Goal: Task Accomplishment & Management: Complete application form

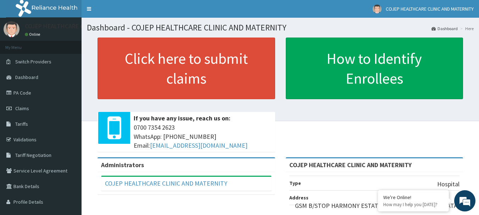
click at [375, 25] on h1 "Dashboard - COJEP HEALTHCARE CLINIC AND MATERNITY" at bounding box center [280, 27] width 387 height 9
click at [26, 109] on span "Claims" at bounding box center [22, 108] width 14 height 6
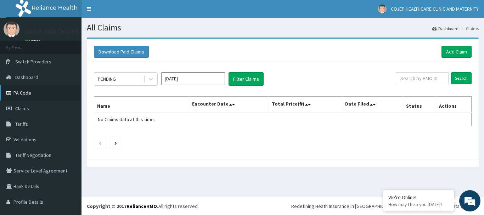
click at [29, 95] on link "PA Code" at bounding box center [41, 93] width 82 height 16
click at [445, 46] on link "Add Claim" at bounding box center [457, 52] width 30 height 12
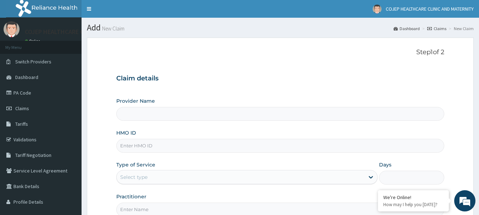
type input "COJEP HEALTHCARE CLINIC AND MATERNITY"
click at [162, 148] on input "HMO ID" at bounding box center [280, 146] width 328 height 14
paste input "AGO/10119/A"
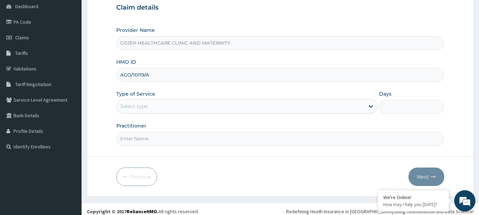
type input "AGO/10119/A"
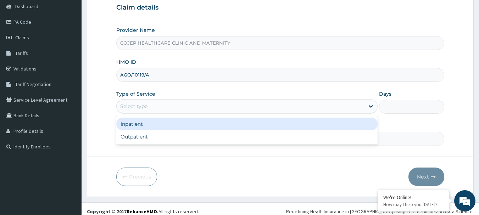
click at [151, 105] on div "Select type" at bounding box center [241, 106] width 248 height 11
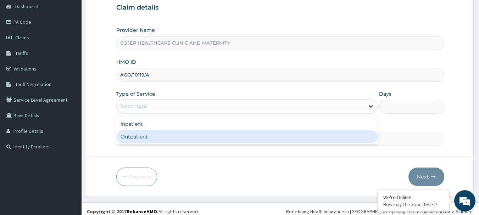
scroll to position [0, 0]
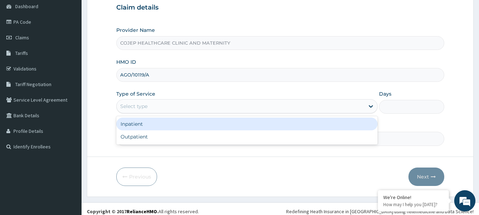
drag, startPoint x: 155, startPoint y: 138, endPoint x: 151, endPoint y: 128, distance: 11.1
click at [151, 128] on div "Inpatient Outpatient" at bounding box center [246, 130] width 261 height 28
click at [150, 125] on div "Inpatient" at bounding box center [246, 124] width 261 height 13
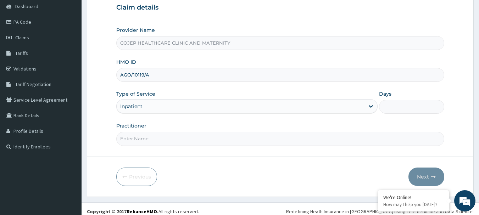
click at [397, 103] on input "Days" at bounding box center [411, 107] width 65 height 14
type input "5"
click at [218, 135] on input "Practitioner" at bounding box center [280, 139] width 328 height 14
type input "DR EHI"
click at [422, 178] on button "Next" at bounding box center [426, 177] width 36 height 18
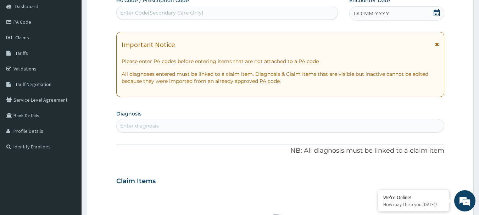
click at [159, 14] on div "Enter Code(Secondary Care Only)" at bounding box center [161, 12] width 83 height 7
paste input "PA/01FE31"
type input "PA/01FE31"
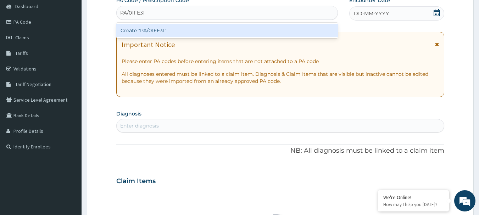
click at [181, 34] on div "Create "PA/01FE31"" at bounding box center [227, 30] width 222 height 13
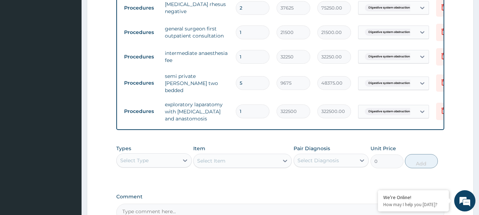
scroll to position [375, 0]
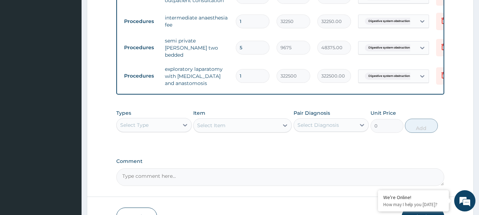
click at [166, 122] on div "Select Type" at bounding box center [148, 124] width 62 height 11
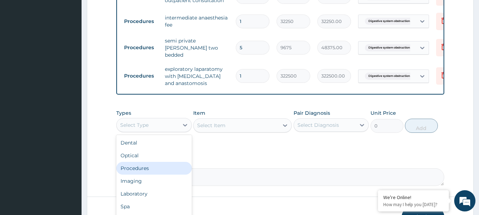
click at [160, 166] on div "Procedures" at bounding box center [153, 168] width 75 height 13
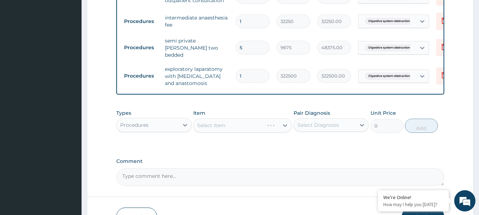
scroll to position [411, 0]
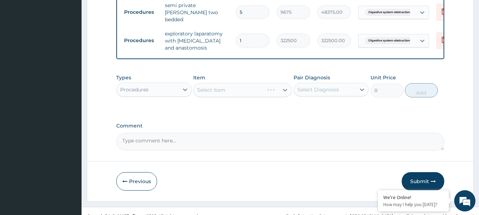
click at [323, 91] on div "Select Diagnosis" at bounding box center [317, 89] width 41 height 7
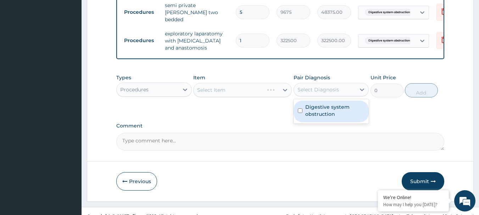
click at [325, 106] on label "Digestive system obstruction" at bounding box center [335, 110] width 60 height 14
checkbox input "true"
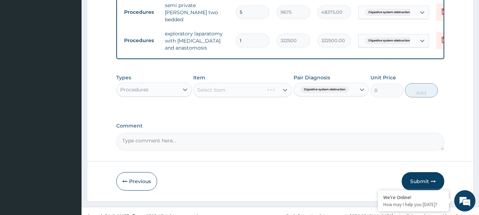
click at [217, 90] on div "Select Item" at bounding box center [242, 90] width 99 height 14
click at [250, 94] on div "Select Item" at bounding box center [236, 89] width 85 height 11
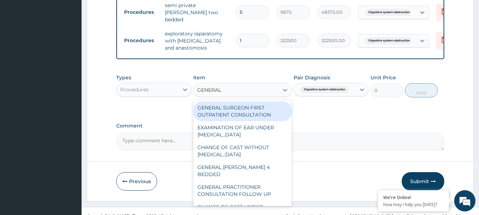
type input "GENERAL"
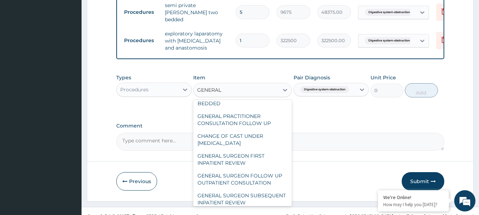
scroll to position [102, 0]
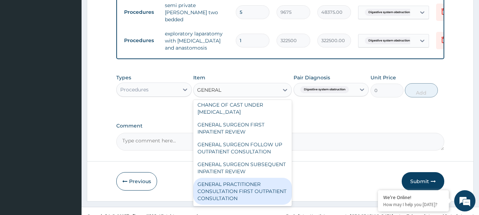
click at [271, 186] on div "GENERAL PRACTITIONER CONSULTATION FIRST OUTPATIENT CONSULTATION" at bounding box center [242, 191] width 99 height 27
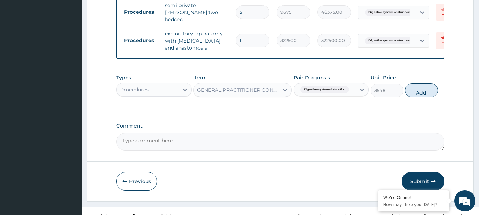
click at [423, 94] on button "Add" at bounding box center [421, 90] width 33 height 14
type input "0"
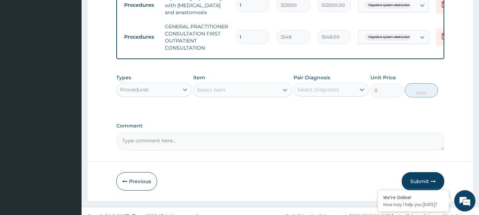
scroll to position [458, 0]
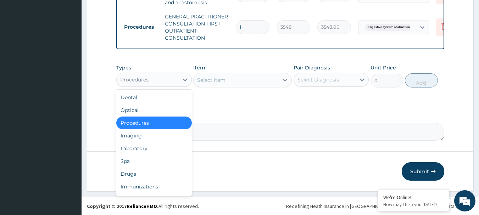
click at [161, 79] on div "Procedures" at bounding box center [148, 79] width 62 height 11
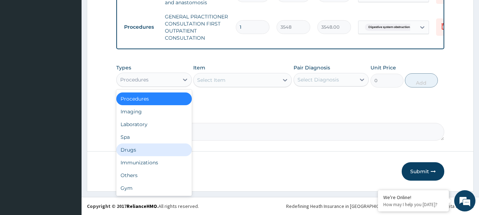
click at [141, 150] on div "Drugs" at bounding box center [153, 150] width 75 height 13
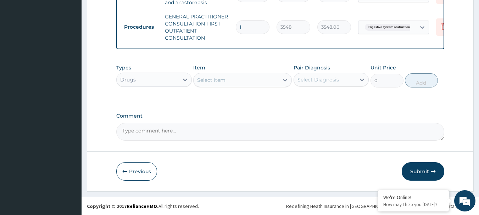
click at [313, 80] on div "Select Diagnosis" at bounding box center [317, 79] width 41 height 7
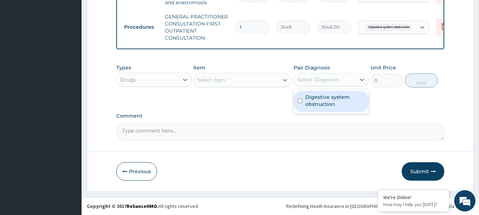
click at [316, 97] on label "Digestive system obstruction" at bounding box center [335, 101] width 60 height 14
checkbox input "true"
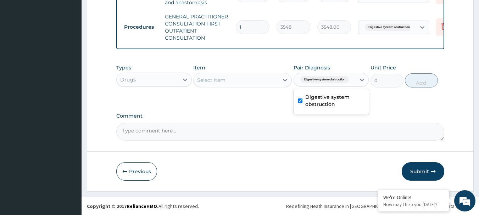
click at [242, 83] on div "Select Item" at bounding box center [236, 79] width 85 height 11
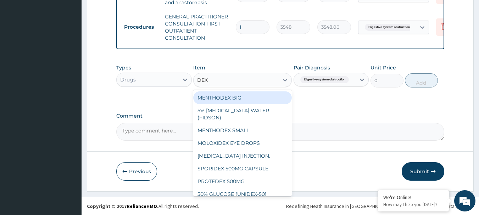
type input "DEXT"
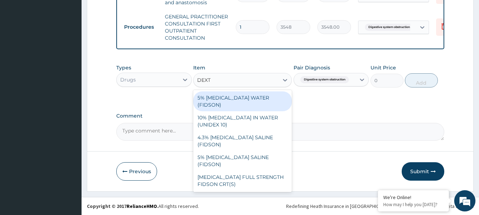
click at [242, 93] on div "5% [MEDICAL_DATA] WATER (FIDSON)" at bounding box center [242, 101] width 99 height 20
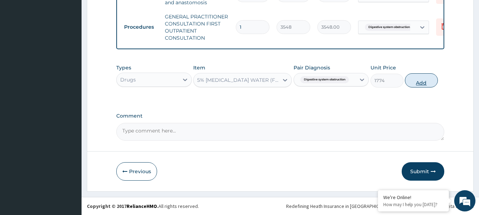
click at [413, 82] on button "Add" at bounding box center [421, 80] width 33 height 14
type input "0"
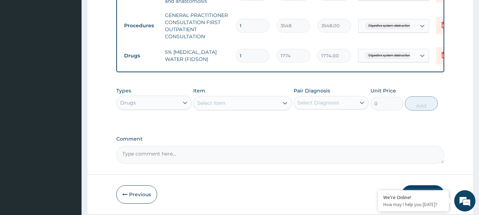
drag, startPoint x: 246, startPoint y: 49, endPoint x: 228, endPoint y: 53, distance: 17.7
click at [228, 53] on tr "Drugs 5% DEXTROSE WATER (FIDSON) 1 1774 1774.00 Digestive system obstruction De…" at bounding box center [293, 56] width 347 height 24
type input "7"
type input "12418.00"
type input "7"
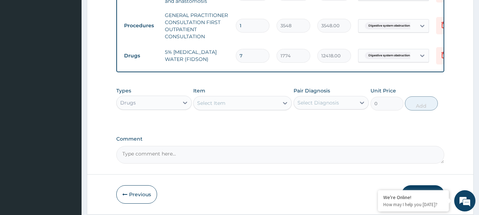
click at [208, 106] on div "Select Item" at bounding box center [211, 103] width 28 height 7
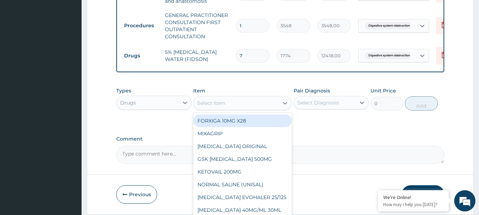
paste input "paracetamol injection 300mg/2ml"
type input "paracetamol injection 300mg/2ml"
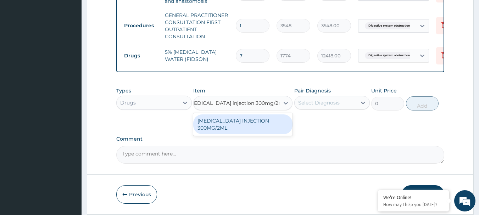
click at [219, 126] on div "[MEDICAL_DATA] INJECTION 300MG/2ML" at bounding box center [242, 124] width 99 height 20
type input "260"
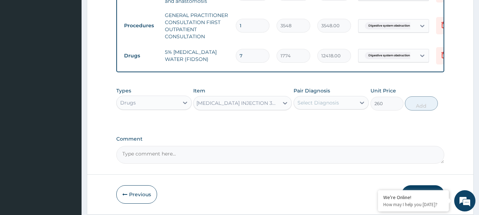
scroll to position [0, 1]
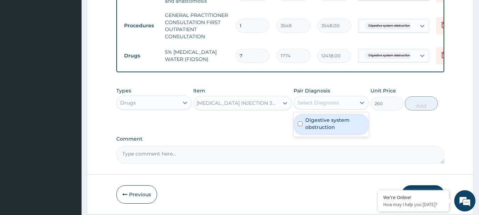
click at [320, 106] on div "Select Diagnosis" at bounding box center [317, 102] width 41 height 7
click at [325, 122] on label "Digestive system obstruction" at bounding box center [335, 124] width 60 height 14
checkbox input "true"
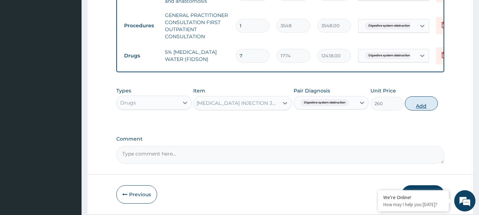
click at [416, 111] on button "Add" at bounding box center [421, 103] width 33 height 14
type input "0"
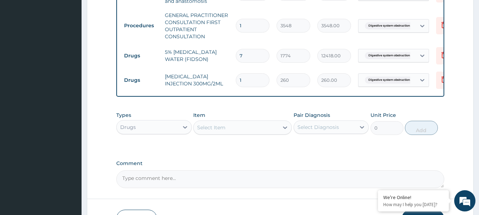
scroll to position [0, 0]
drag, startPoint x: 257, startPoint y: 77, endPoint x: 233, endPoint y: 79, distance: 24.2
click at [233, 79] on td "1" at bounding box center [252, 80] width 41 height 21
type input "2"
type input "520.00"
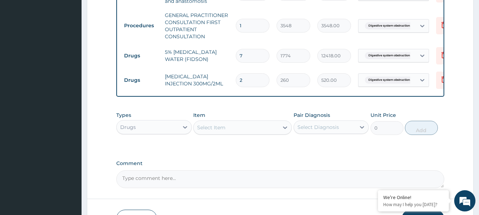
type input "24"
type input "6240.00"
type input "24"
click at [212, 129] on div "Select Item" at bounding box center [211, 127] width 28 height 7
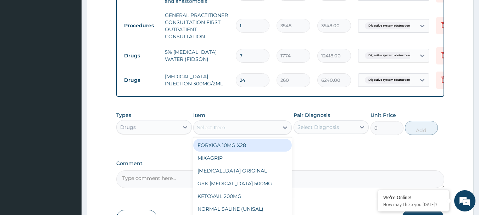
paste input "diclofenac"
type input "diclofenac"
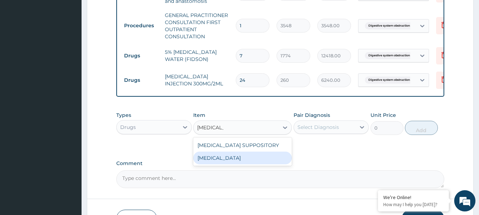
click at [228, 159] on div "[MEDICAL_DATA]" at bounding box center [242, 158] width 99 height 13
type input "591"
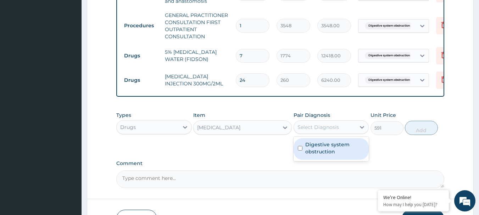
click at [317, 131] on div "Select Diagnosis" at bounding box center [317, 127] width 41 height 7
click at [327, 152] on label "Digestive system obstruction" at bounding box center [335, 148] width 60 height 14
checkbox input "true"
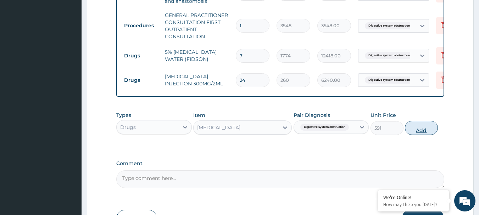
click at [429, 132] on button "Add" at bounding box center [421, 128] width 33 height 14
type input "0"
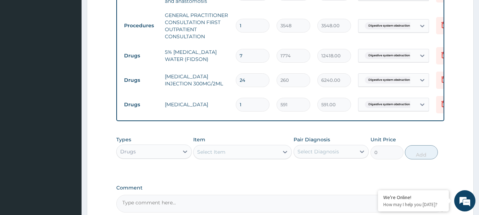
drag, startPoint x: 241, startPoint y: 105, endPoint x: 237, endPoint y: 103, distance: 4.1
click at [237, 103] on input "1" at bounding box center [253, 105] width 34 height 14
type input "5"
type input "2955.00"
type input "5"
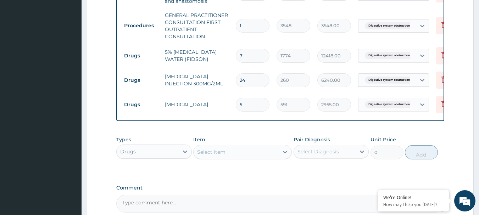
click at [211, 153] on div "Select Item" at bounding box center [211, 151] width 28 height 7
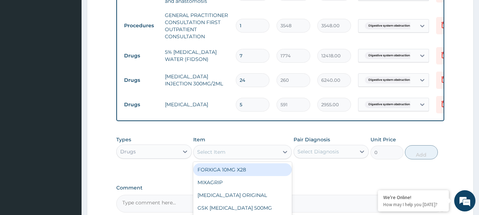
paste input "flagyl 500mg infusion"
type input "flagyl 500mg infusion"
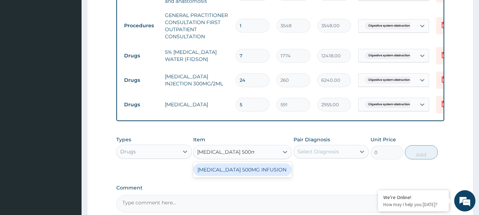
click at [225, 170] on div "[MEDICAL_DATA] 500MG INFUSION" at bounding box center [242, 169] width 99 height 13
type input "591"
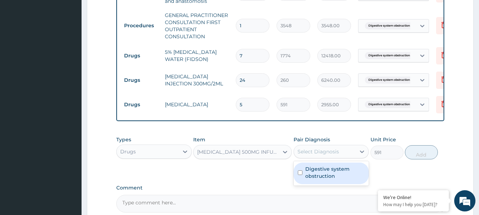
click at [319, 152] on div "Select Diagnosis" at bounding box center [317, 151] width 41 height 7
drag, startPoint x: 322, startPoint y: 174, endPoint x: 377, endPoint y: 171, distance: 54.6
click at [322, 174] on label "Digestive system obstruction" at bounding box center [335, 173] width 60 height 14
checkbox input "true"
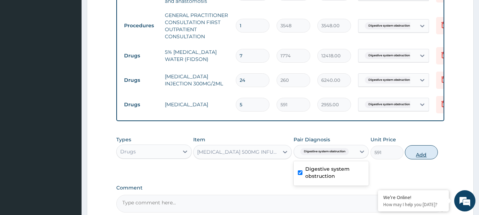
click at [414, 156] on button "Add" at bounding box center [421, 152] width 33 height 14
type input "0"
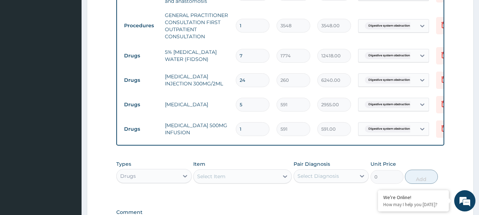
drag, startPoint x: 250, startPoint y: 127, endPoint x: 232, endPoint y: 125, distance: 17.8
click at [232, 125] on td "1" at bounding box center [252, 129] width 41 height 21
type input "7"
type input "4137.00"
type input "7"
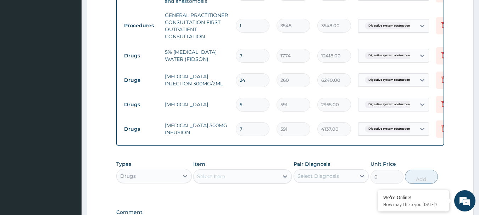
click at [219, 174] on div "Select Item" at bounding box center [236, 176] width 85 height 11
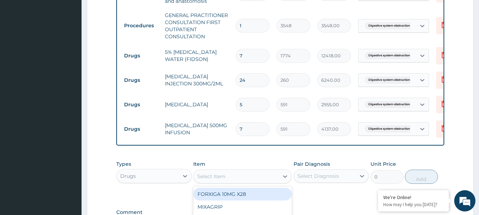
paste input "normal saline (unisal)"
type input "normal saline (unisal)"
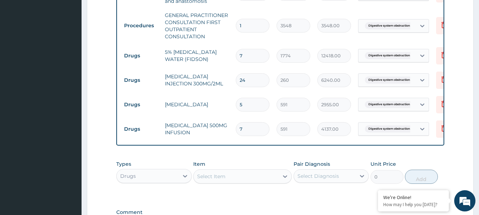
paste input "normal saline (unisal)"
type input "normal saline (unisal)"
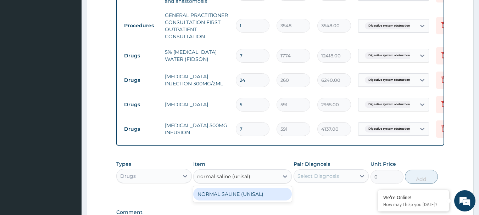
click at [246, 196] on div "NORMAL SALINE (UNISAL)" at bounding box center [242, 194] width 99 height 13
type input "1774"
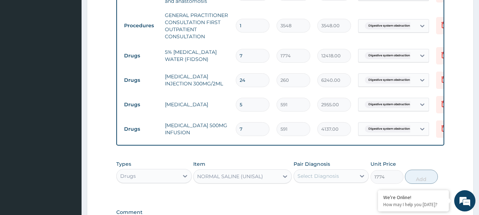
click at [321, 176] on div "Select Diagnosis" at bounding box center [317, 176] width 41 height 7
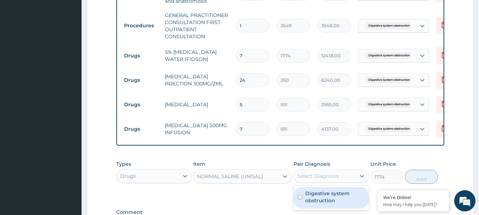
click at [329, 198] on label "Digestive system obstruction" at bounding box center [335, 197] width 60 height 14
checkbox input "true"
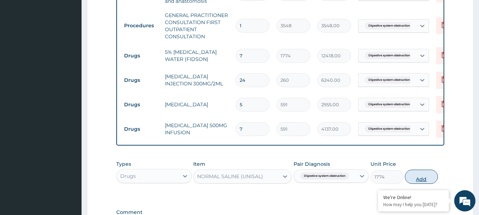
click at [416, 179] on button "Add" at bounding box center [421, 177] width 33 height 14
type input "0"
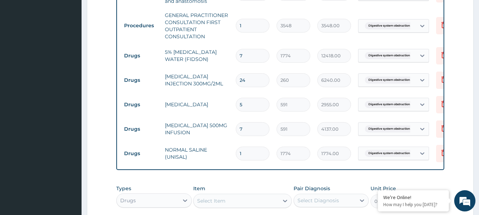
drag, startPoint x: 250, startPoint y: 140, endPoint x: 239, endPoint y: 149, distance: 14.3
click at [239, 149] on td "1" at bounding box center [252, 153] width 41 height 21
drag, startPoint x: 239, startPoint y: 149, endPoint x: 245, endPoint y: 151, distance: 6.2
click at [245, 151] on input "1" at bounding box center [253, 154] width 34 height 14
type input "5"
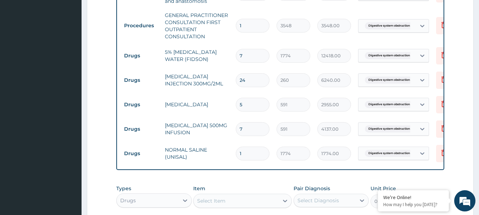
type input "8870.00"
type input "5"
click at [212, 200] on div "Select Item" at bounding box center [211, 200] width 28 height 7
paste input "G-PENT INJECTION"
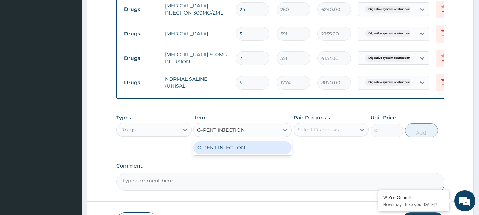
type input "G-PENT INJECTION"
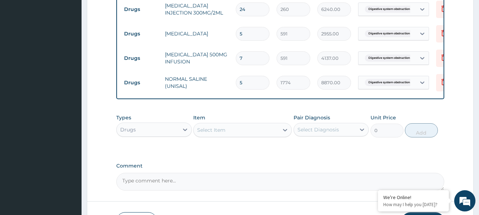
click at [237, 131] on div "Select Item" at bounding box center [236, 129] width 85 height 11
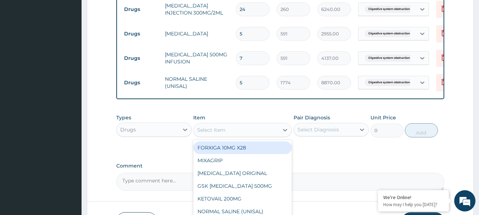
paste input "G-PENT INJECTION"
type input "G-PENT INJECTION"
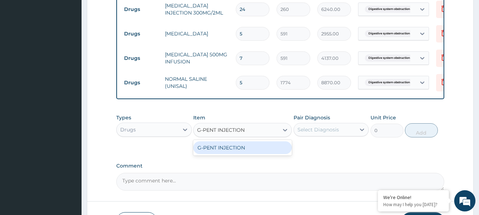
click at [239, 143] on div "G-PENT INJECTION" at bounding box center [242, 147] width 99 height 13
type input "455"
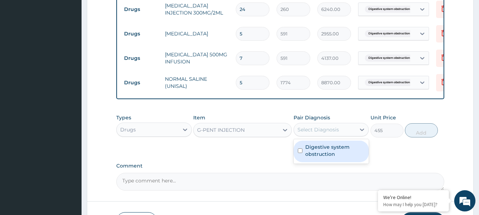
click at [333, 130] on div "Select Diagnosis" at bounding box center [317, 129] width 41 height 7
click at [332, 151] on label "Digestive system obstruction" at bounding box center [335, 151] width 60 height 14
checkbox input "true"
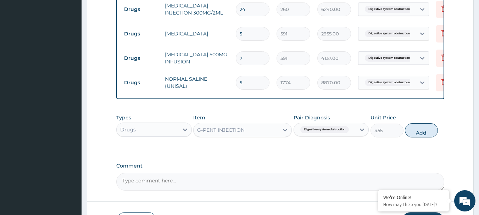
click at [408, 134] on button "Add" at bounding box center [421, 130] width 33 height 14
type input "0"
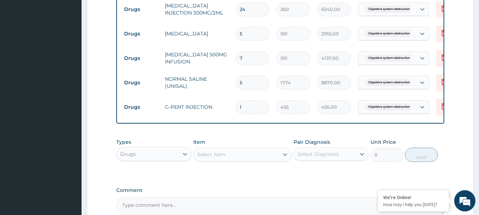
drag, startPoint x: 234, startPoint y: 100, endPoint x: 229, endPoint y: 102, distance: 5.8
click at [229, 102] on tr "Drugs G-PENT INJECTION 1 455 455.00 Digestive system obstruction Delete" at bounding box center [293, 107] width 347 height 24
type input "4"
type input "1820.00"
type input "4"
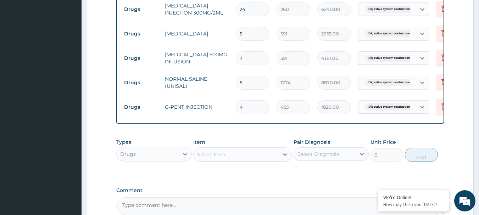
click at [213, 158] on div "Select Item" at bounding box center [211, 154] width 28 height 7
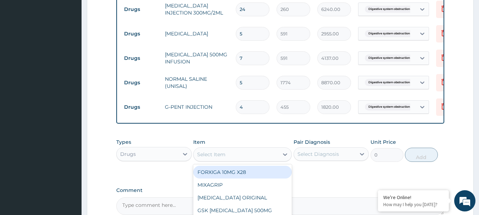
paste input "ONDASENTRON 8MG INJECTION"
type input "ONDASENTRON 8MG INJECTION"
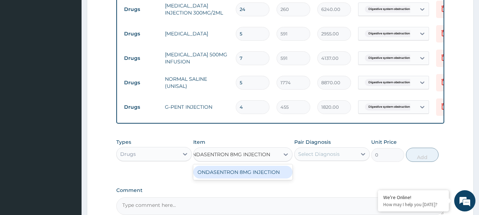
click at [225, 172] on div "ONDASENTRON 8MG INJECTION" at bounding box center [242, 172] width 99 height 13
type input "1005"
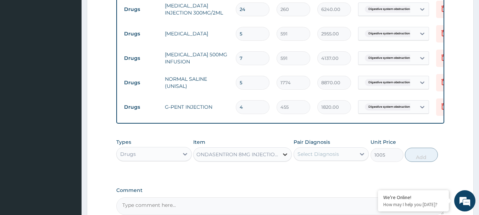
scroll to position [0, 1]
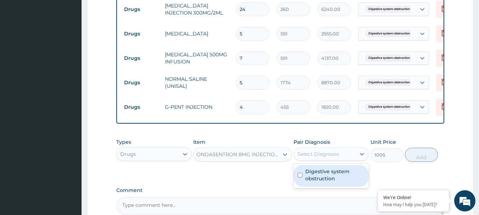
click at [325, 151] on div "Select Diagnosis" at bounding box center [325, 153] width 62 height 11
click at [329, 173] on label "Digestive system obstruction" at bounding box center [335, 175] width 60 height 14
checkbox input "true"
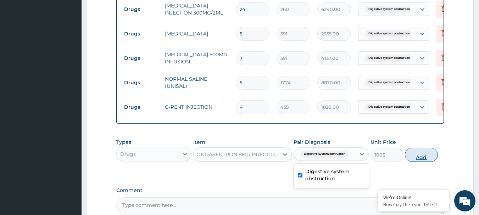
click at [428, 161] on button "Add" at bounding box center [421, 155] width 33 height 14
type input "0"
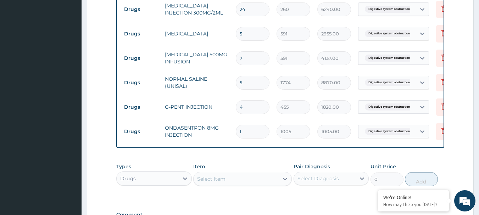
scroll to position [0, 0]
drag, startPoint x: 243, startPoint y: 130, endPoint x: 238, endPoint y: 130, distance: 4.6
click at [238, 130] on input "1" at bounding box center [253, 132] width 34 height 14
type input "2"
type input "2010.00"
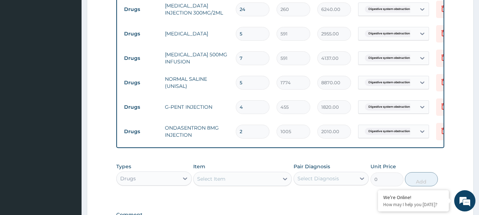
type input "2"
click at [225, 184] on div "Select Item" at bounding box center [236, 178] width 85 height 11
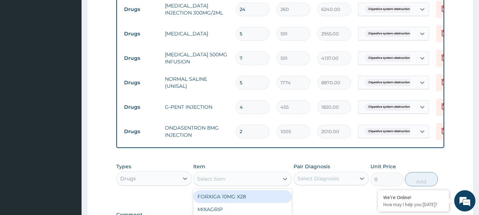
paste input "metoclopramide"
type input "metoclopramide"
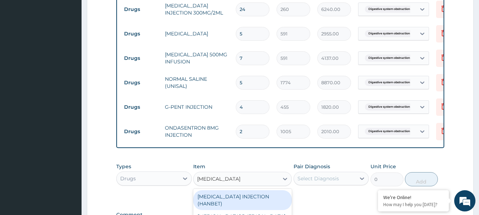
click at [247, 196] on div "[MEDICAL_DATA] INJECTION (HANBET)" at bounding box center [242, 200] width 99 height 20
type input "83"
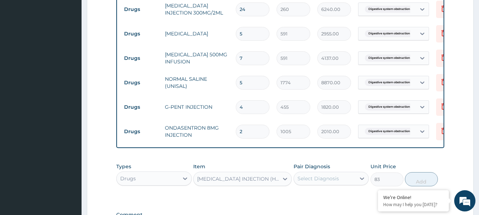
click at [332, 181] on div "Select Diagnosis" at bounding box center [317, 178] width 41 height 7
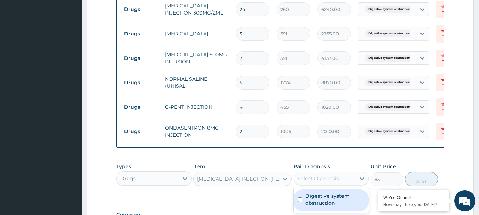
scroll to position [564, 0]
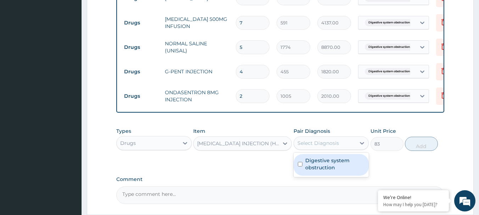
click at [326, 165] on label "Digestive system obstruction" at bounding box center [335, 164] width 60 height 14
checkbox input "true"
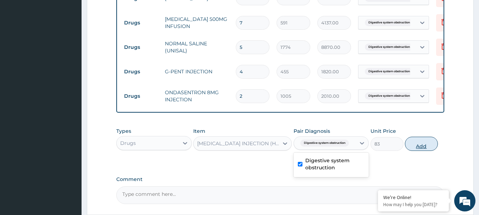
click at [414, 148] on button "Add" at bounding box center [421, 144] width 33 height 14
type input "0"
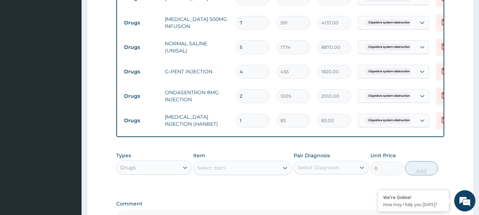
type input "0.00"
type input "1"
type input "83.00"
type input "12"
type input "996.00"
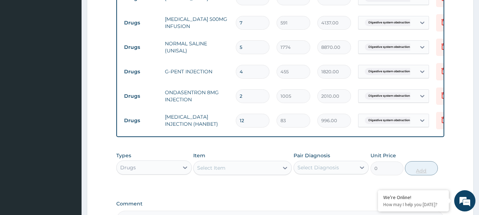
type input "1"
type input "83.00"
type input "0.00"
type input "2"
type input "166.00"
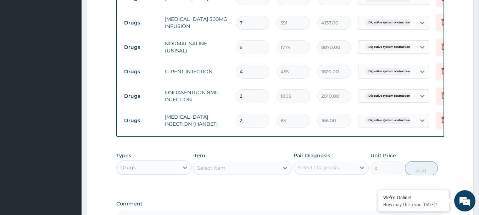
type input "2"
click at [216, 170] on div "Select Item" at bounding box center [211, 167] width 28 height 7
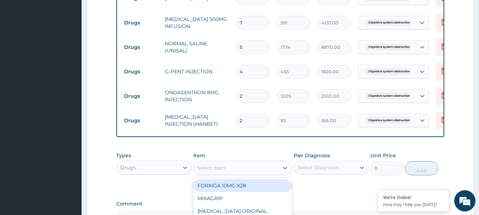
paste input "[MEDICAL_DATA] INJECTION"
type input "[MEDICAL_DATA] INJECTION"
drag, startPoint x: 229, startPoint y: 185, endPoint x: 263, endPoint y: 176, distance: 34.4
click at [231, 186] on div "[MEDICAL_DATA] INJECTION" at bounding box center [242, 185] width 99 height 13
type input "355"
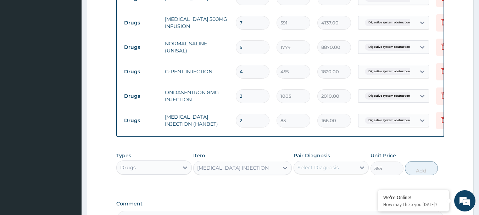
click at [322, 169] on div "Select Diagnosis" at bounding box center [317, 167] width 41 height 7
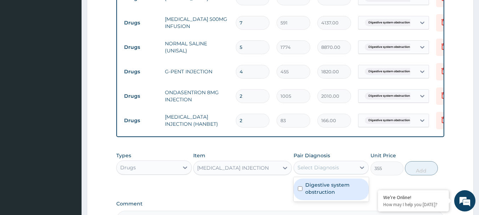
click at [325, 189] on label "Digestive system obstruction" at bounding box center [335, 188] width 60 height 14
checkbox input "true"
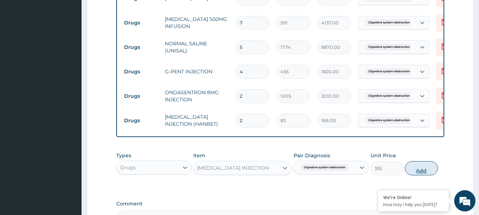
click at [418, 172] on button "Add" at bounding box center [421, 168] width 33 height 14
type input "0"
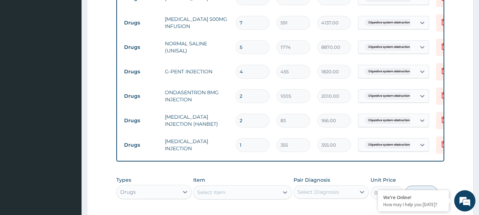
drag, startPoint x: 249, startPoint y: 142, endPoint x: 239, endPoint y: 144, distance: 9.7
click at [239, 144] on input "1" at bounding box center [253, 145] width 34 height 14
type input "3"
type input "1065.00"
type input "3"
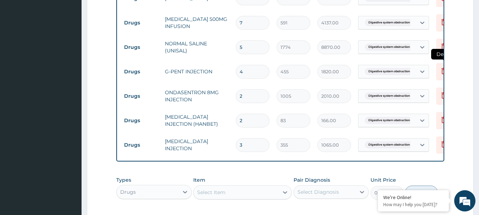
click at [439, 69] on icon at bounding box center [443, 71] width 9 height 9
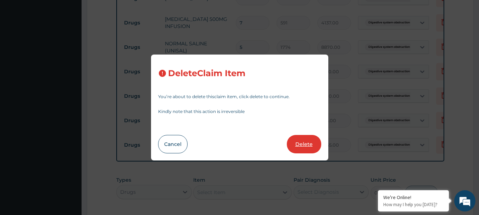
click at [304, 142] on button "Delete" at bounding box center [304, 144] width 34 height 18
type input "2"
type input "1005"
type input "2010.00"
type input "83"
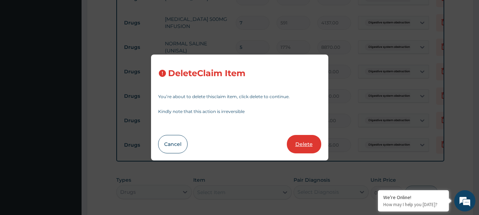
type input "166.00"
type input "3"
type input "355"
type input "1065.00"
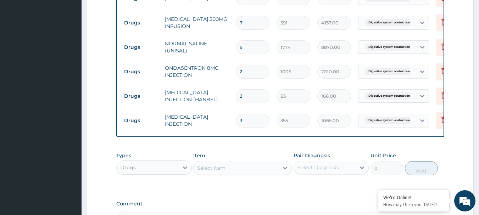
scroll to position [635, 0]
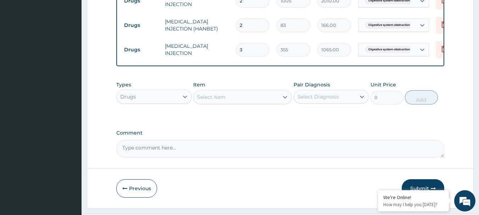
click at [224, 100] on div "Select Item" at bounding box center [211, 97] width 28 height 7
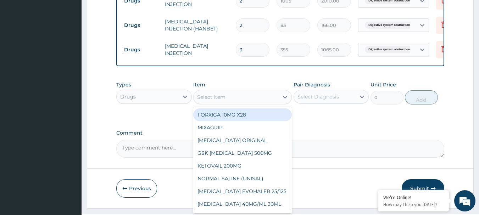
paste input "PENTAZOCINE INJ 30MG"
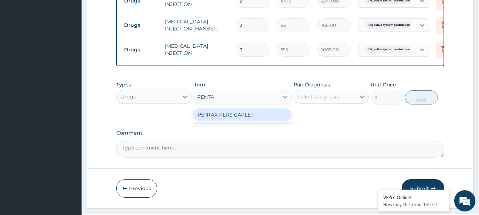
type input "PENT"
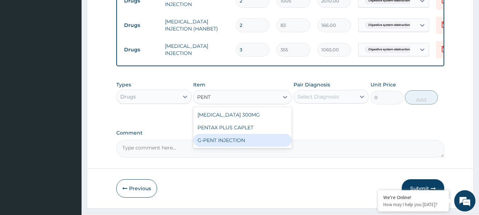
click at [247, 139] on div "G-PENT INJECTION" at bounding box center [242, 140] width 99 height 13
type input "455"
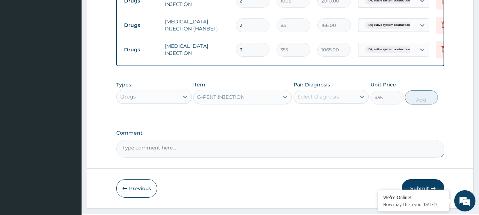
click at [323, 97] on div "Select Diagnosis" at bounding box center [317, 96] width 41 height 7
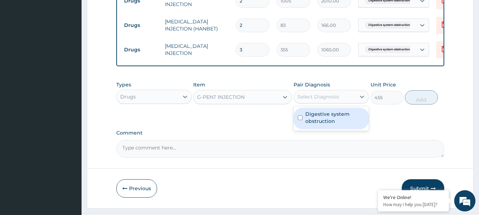
drag, startPoint x: 330, startPoint y: 111, endPoint x: 333, endPoint y: 116, distance: 5.1
click at [331, 114] on div "Digestive system obstruction" at bounding box center [330, 119] width 75 height 22
checkbox input "true"
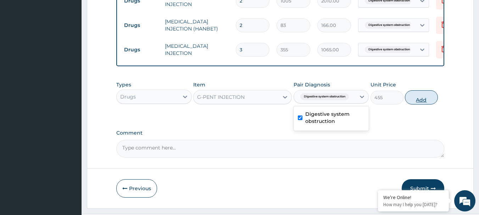
click at [421, 101] on button "Add" at bounding box center [421, 97] width 33 height 14
type input "0"
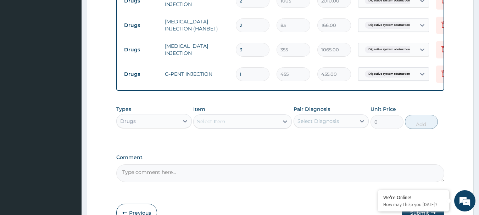
drag, startPoint x: 238, startPoint y: 75, endPoint x: 233, endPoint y: 76, distance: 4.7
click at [233, 76] on td "1" at bounding box center [252, 74] width 41 height 21
type input "4"
type input "1820.00"
type input "4"
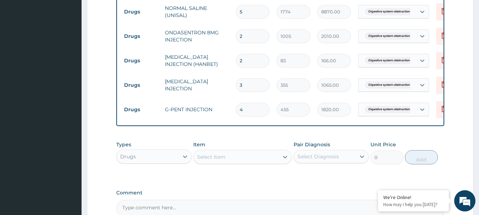
scroll to position [678, 0]
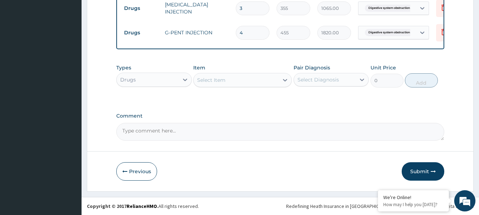
click at [153, 81] on div "Drugs" at bounding box center [148, 79] width 62 height 11
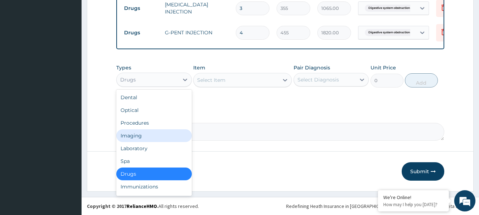
scroll to position [24, 0]
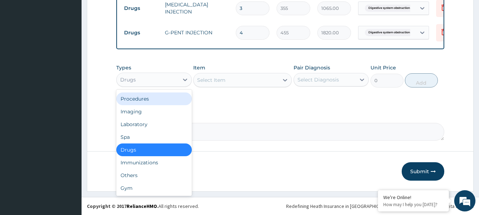
click at [144, 101] on div "Procedures" at bounding box center [153, 99] width 75 height 13
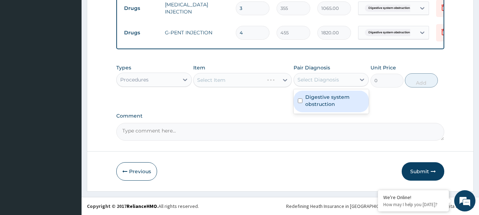
click at [321, 80] on div "Select Diagnosis" at bounding box center [317, 79] width 41 height 7
click at [320, 93] on div "Digestive system obstruction" at bounding box center [330, 102] width 75 height 22
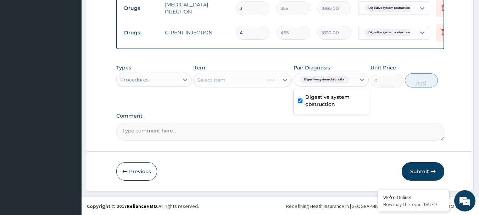
checkbox input "true"
click at [224, 80] on div "Select Item" at bounding box center [242, 80] width 99 height 14
click at [246, 80] on div "Select Item" at bounding box center [236, 79] width 85 height 11
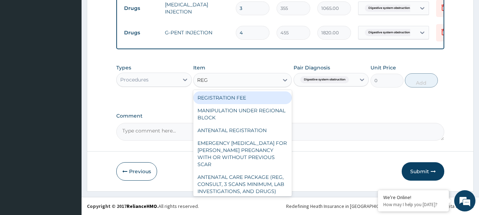
type input "REGI"
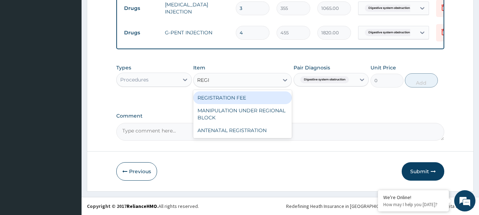
click at [238, 91] on div "REGISTRATION FEE" at bounding box center [242, 97] width 99 height 13
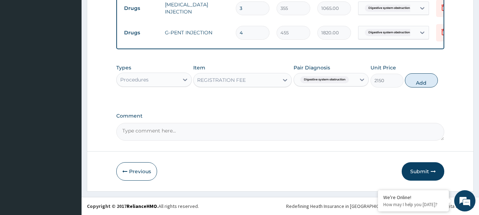
click at [414, 81] on button "Add" at bounding box center [421, 80] width 33 height 14
type input "0"
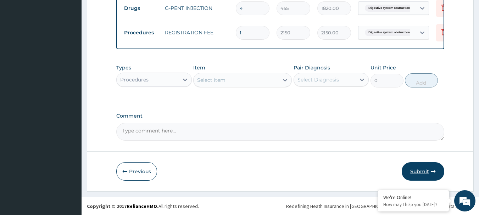
click at [430, 169] on button "Submit" at bounding box center [423, 171] width 43 height 18
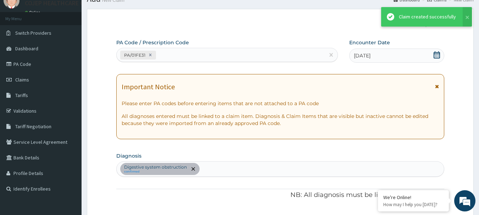
scroll to position [702, 0]
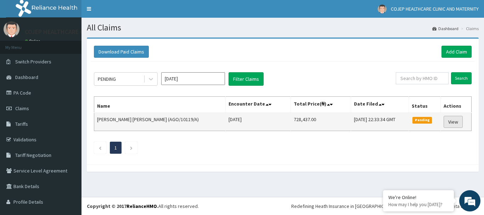
click at [444, 120] on link "View" at bounding box center [453, 122] width 19 height 12
